Goal: Information Seeking & Learning: Learn about a topic

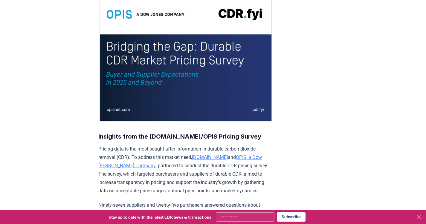
scroll to position [115, 0]
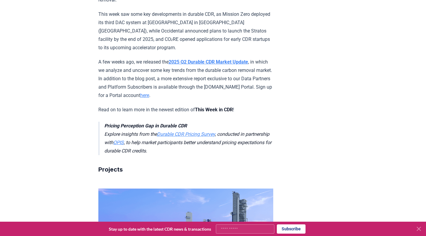
scroll to position [72, 0]
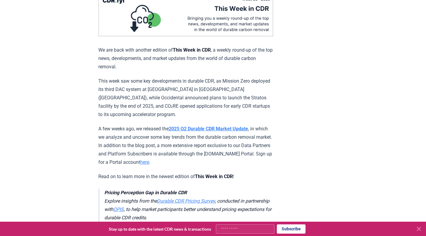
click at [248, 126] on strong "2025 Q2 Durable CDR Market Update" at bounding box center [207, 129] width 79 height 6
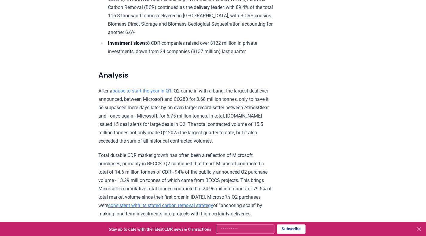
scroll to position [363, 0]
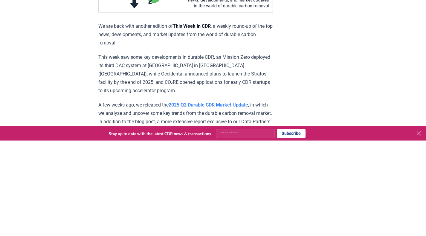
click at [248, 198] on strong "2025 Q2 Durable CDR Market Update" at bounding box center [207, 201] width 79 height 6
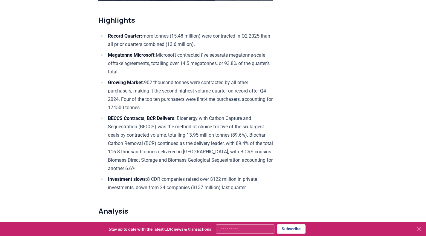
scroll to position [206, 0]
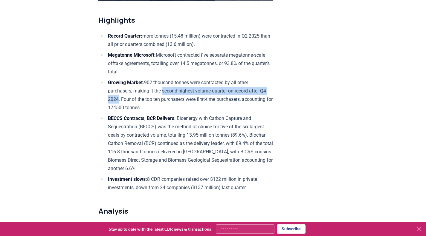
drag, startPoint x: 145, startPoint y: 98, endPoint x: 266, endPoint y: 98, distance: 121.0
click at [259, 98] on li "Growing Market: 902 thousand tonnes were contracted by all other purchasers, ma…" at bounding box center [189, 95] width 167 height 33
copy li "second-highest volume quarter on record after Q4 2024"
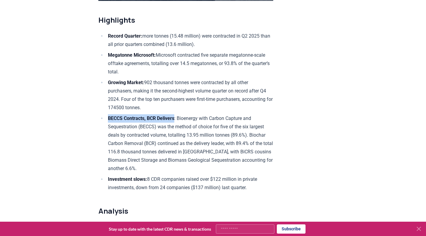
drag, startPoint x: 108, startPoint y: 118, endPoint x: 185, endPoint y: 116, distance: 76.5
click at [174, 116] on strong "BECCS Contracts, BCR Delivers" at bounding box center [141, 119] width 66 height 6
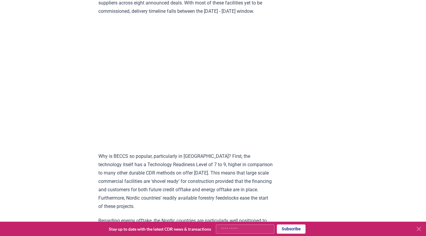
scroll to position [717, 0]
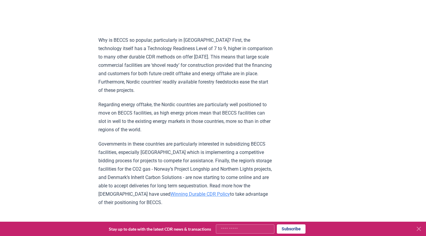
click at [150, 77] on p "Why is BECCS so popular, particularly in [GEOGRAPHIC_DATA]? First, the technolo…" at bounding box center [185, 65] width 175 height 59
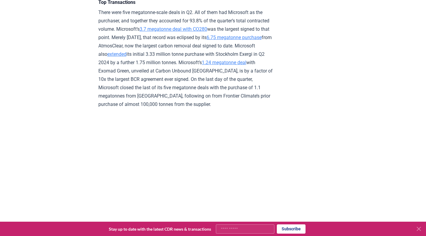
scroll to position [1391, 0]
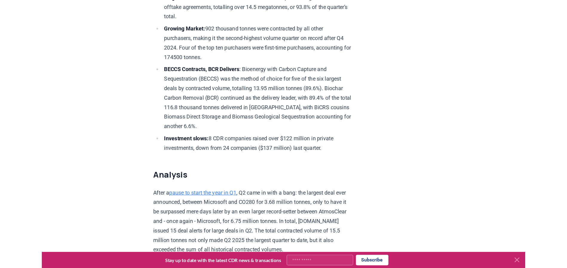
scroll to position [206, 0]
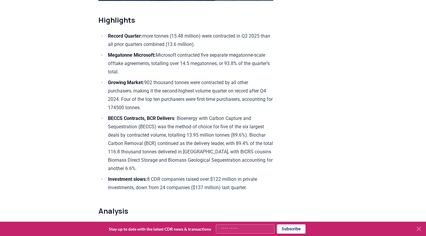
click at [149, 126] on li "BECCS Contracts, BCR Delivers : Bioenergy with Carbon Capture and Sequestration…" at bounding box center [189, 143] width 167 height 59
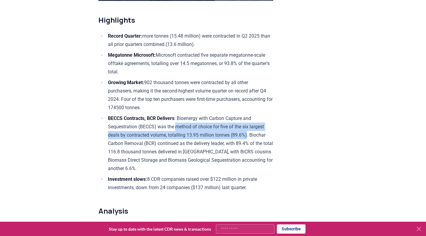
drag, startPoint x: 153, startPoint y: 125, endPoint x: 207, endPoint y: 136, distance: 54.9
click at [207, 136] on li "BECCS Contracts, BCR Delivers : Bioenergy with Carbon Capture and Sequestration…" at bounding box center [189, 143] width 167 height 59
copy li "method of choice for five of the six largest deals by contracted volume, totall…"
